Goal: Information Seeking & Learning: Learn about a topic

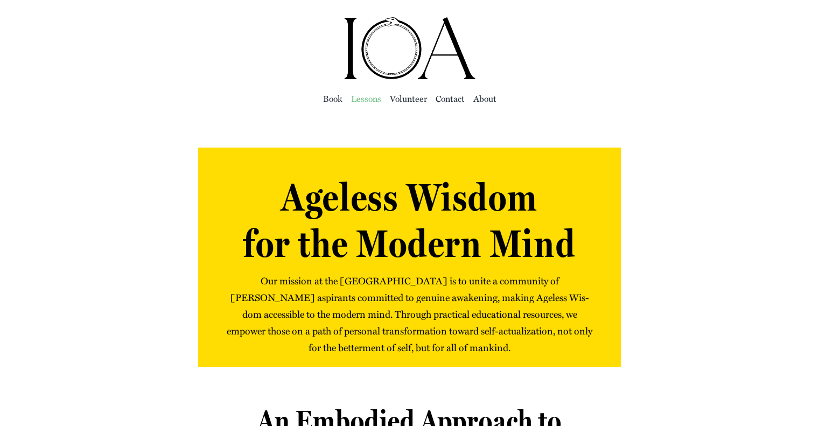
click at [368, 101] on span "Lessons" at bounding box center [366, 98] width 30 height 15
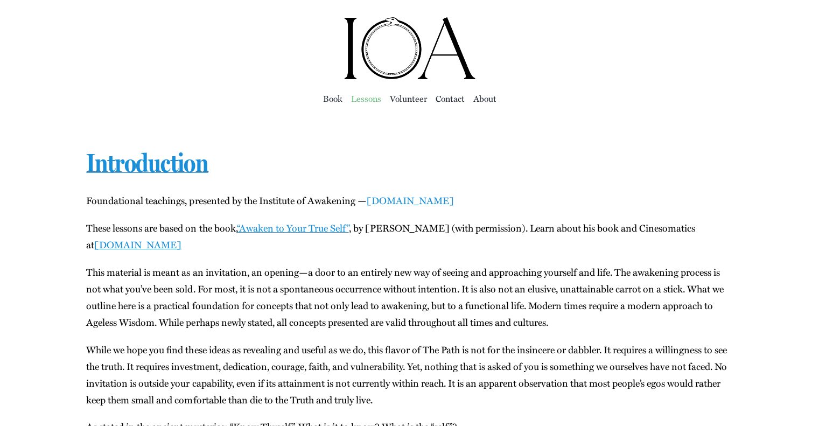
click at [399, 200] on link "instituteofawakening.org" at bounding box center [409, 200] width 87 height 14
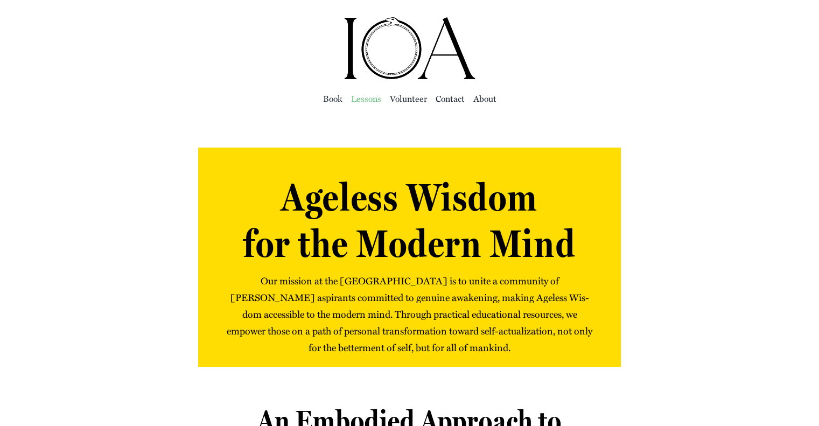
click at [371, 98] on span "Lessons" at bounding box center [366, 98] width 30 height 15
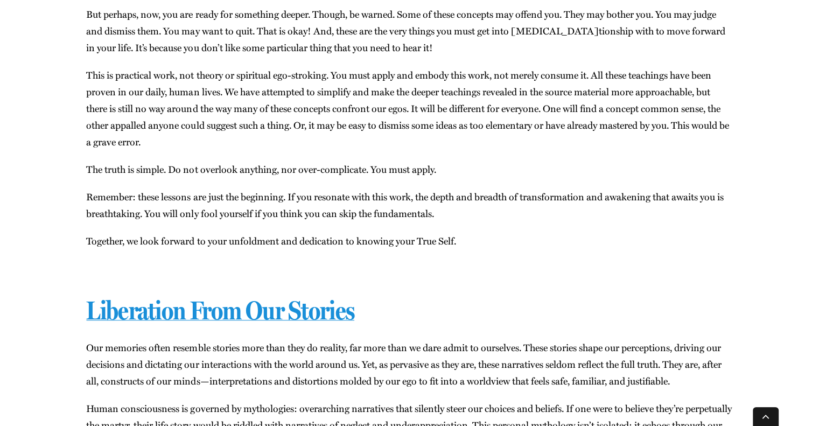
scroll to position [646, 0]
